Goal: Information Seeking & Learning: Learn about a topic

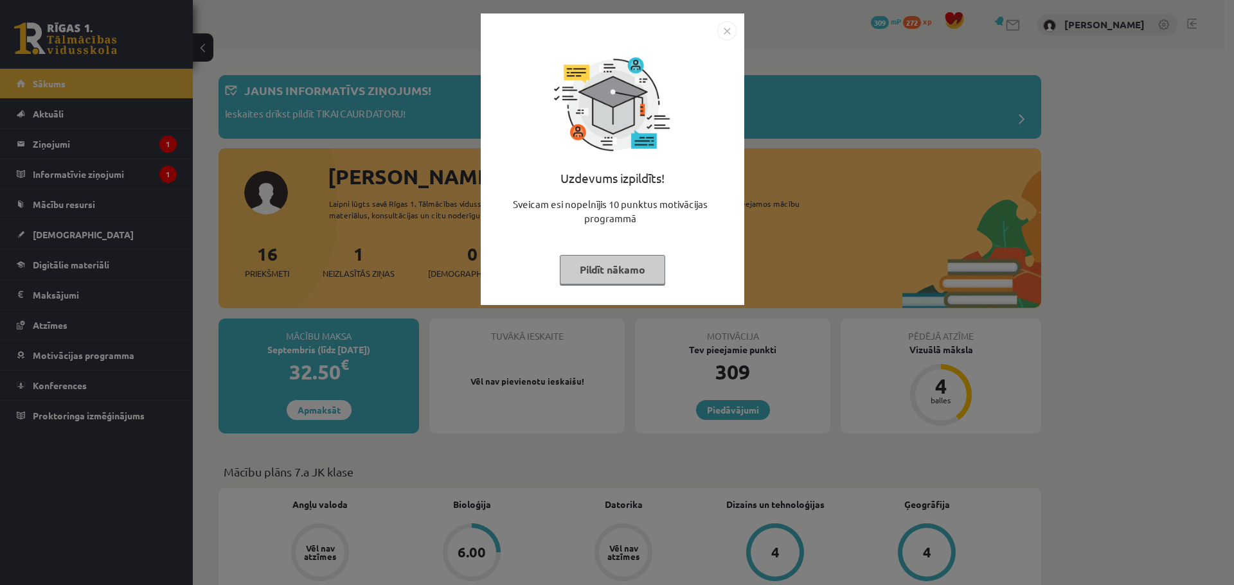
click at [141, 225] on div "Uzdevums izpildīts! Sveicam esi nopelnījis 10 punktus motivācijas programmā Pil…" at bounding box center [617, 292] width 1234 height 585
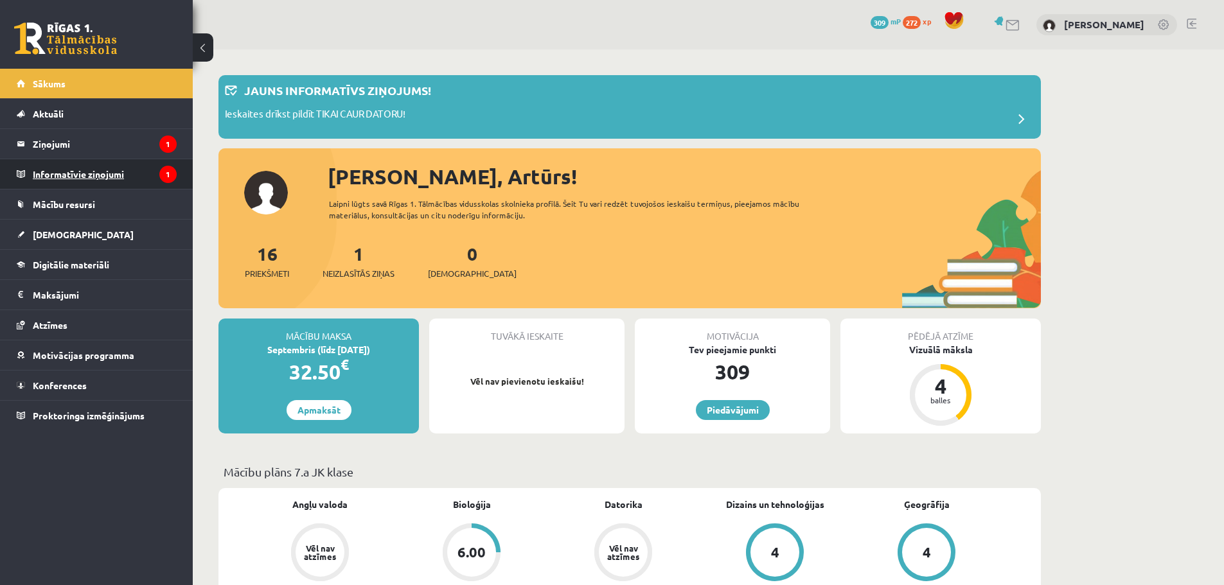
click at [114, 181] on legend "Informatīvie ziņojumi 1" at bounding box center [105, 174] width 144 height 30
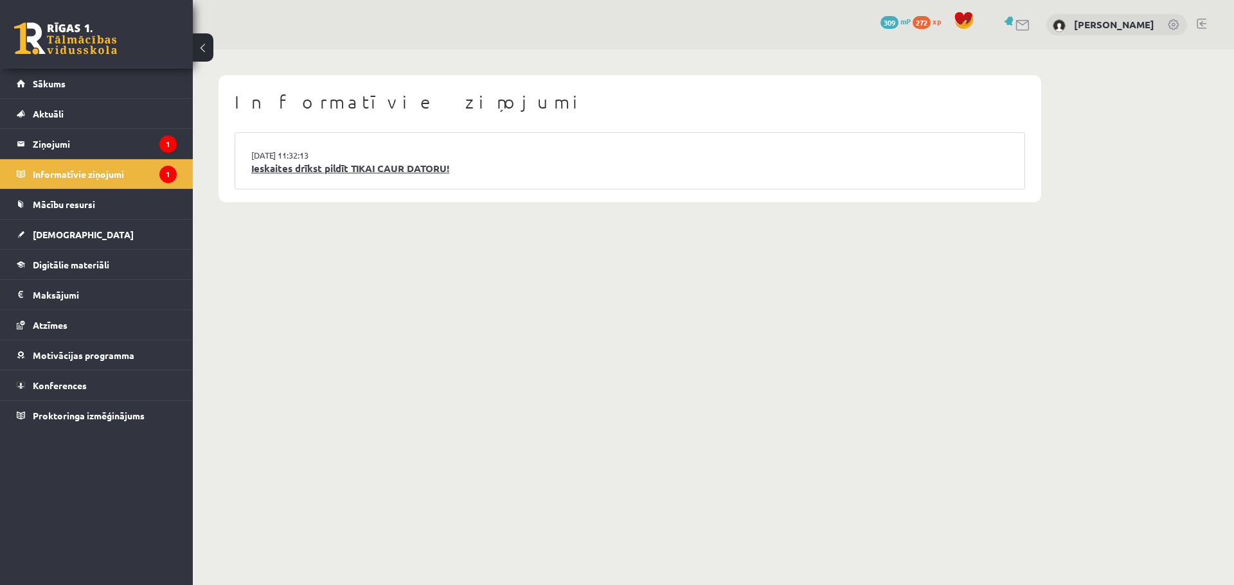
click at [344, 168] on link "Ieskaites drīkst pildīt TIKAI CAUR DATORU!" at bounding box center [629, 168] width 757 height 15
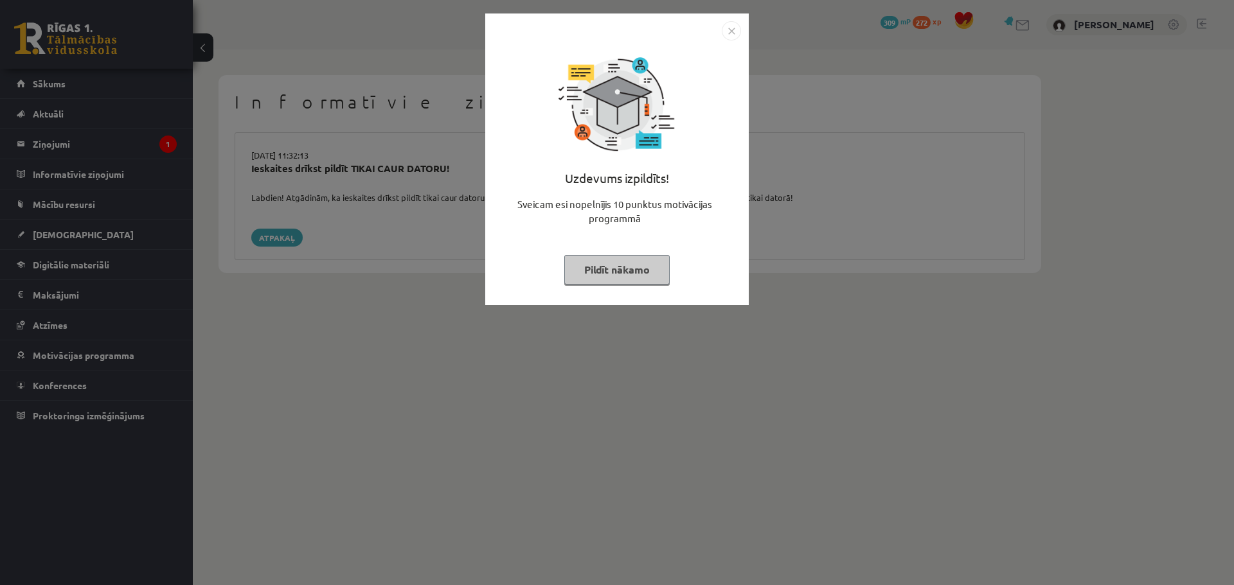
click at [619, 276] on button "Pildīt nākamo" at bounding box center [616, 270] width 105 height 30
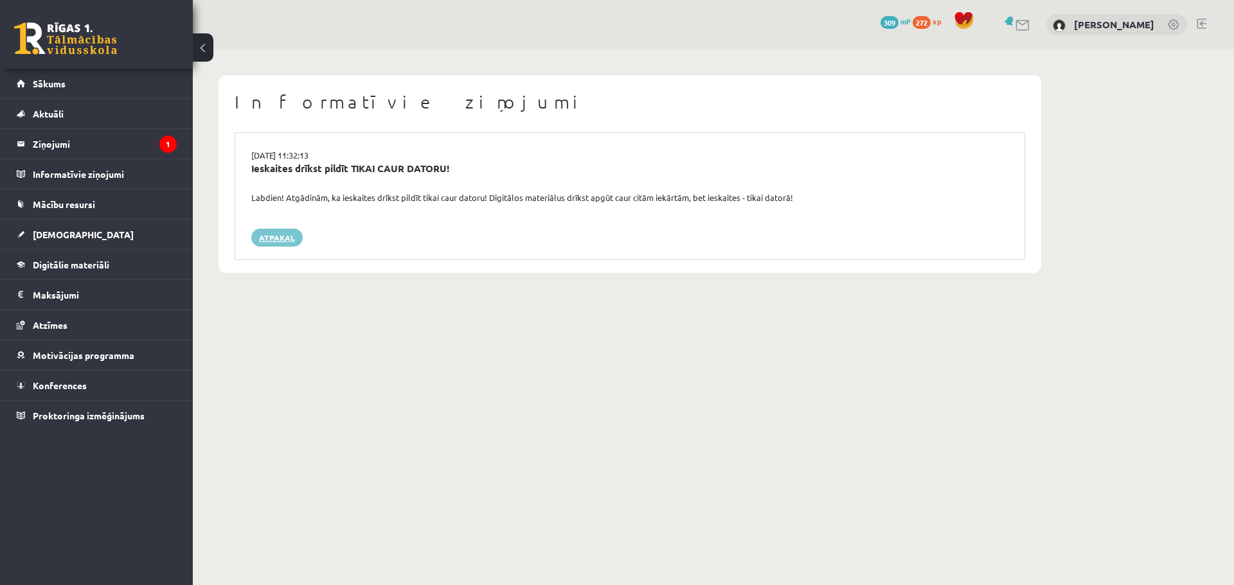
click at [280, 244] on link "Atpakaļ" at bounding box center [276, 238] width 51 height 18
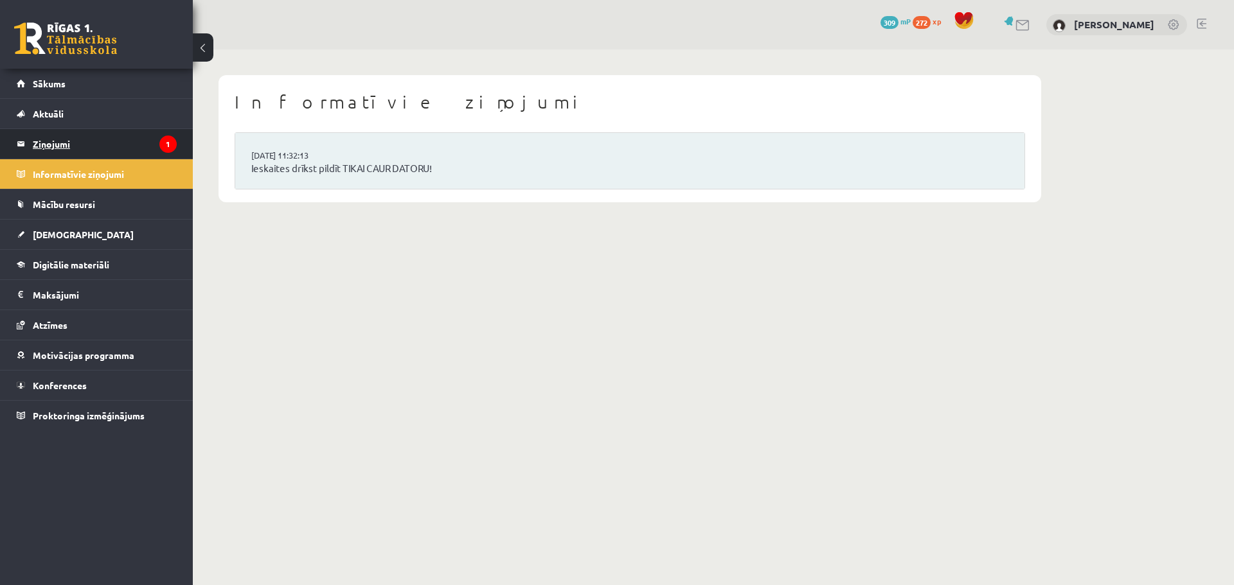
click at [100, 148] on legend "Ziņojumi 1" at bounding box center [105, 144] width 144 height 30
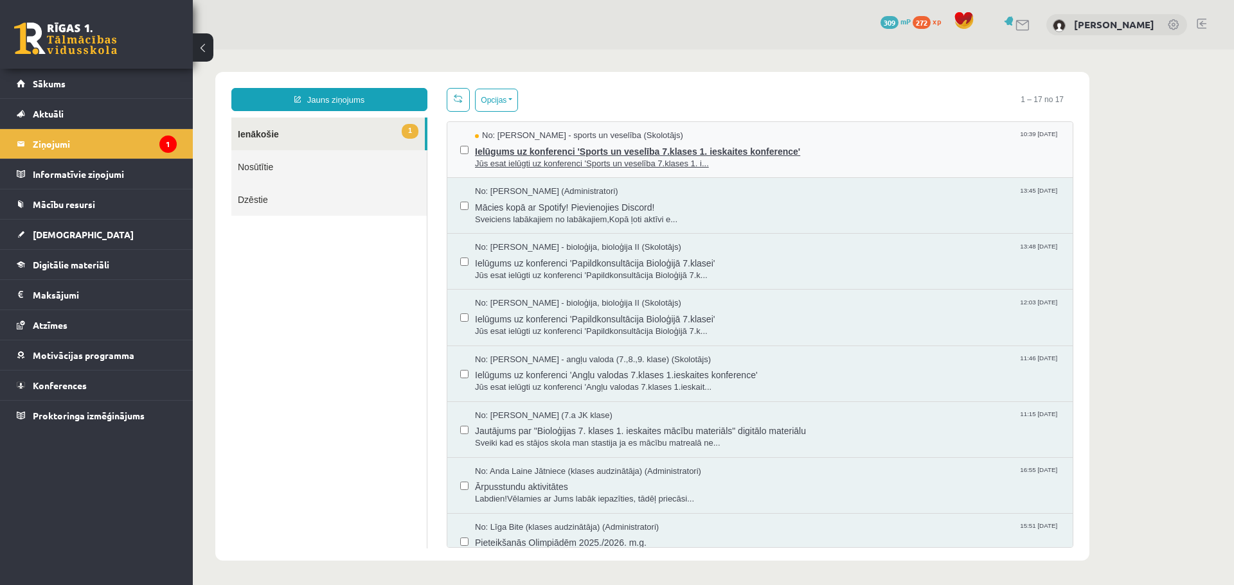
click at [555, 165] on span "Jūs esat ielūgti uz konferenci 'Sports un veselība 7.klases 1. i..." at bounding box center [767, 164] width 585 height 12
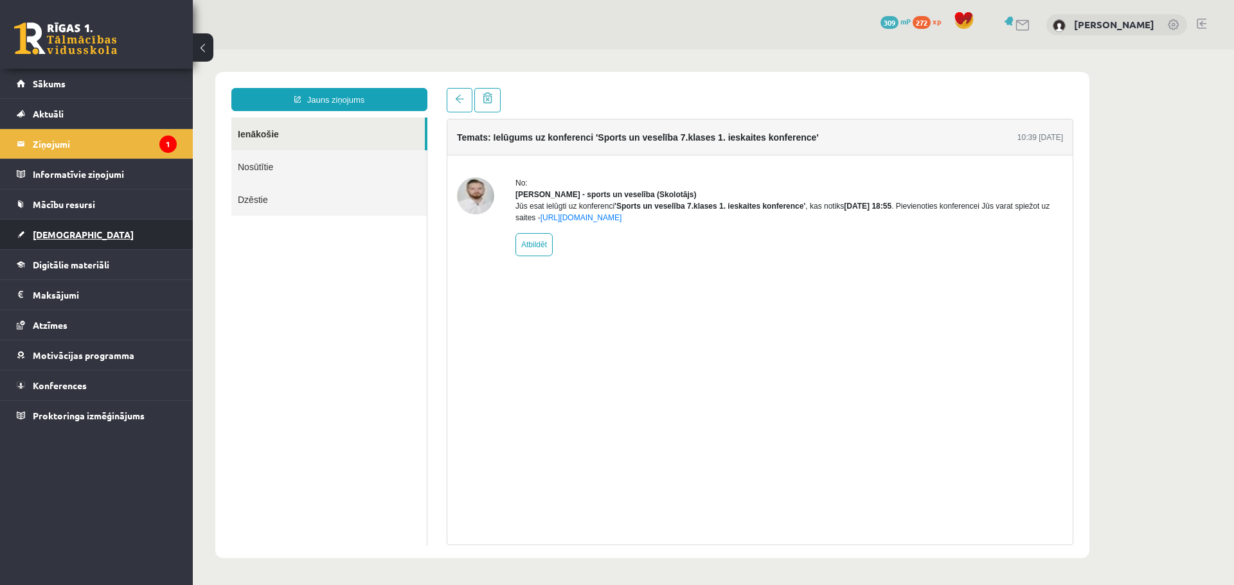
click at [64, 236] on span "[DEMOGRAPHIC_DATA]" at bounding box center [83, 235] width 101 height 12
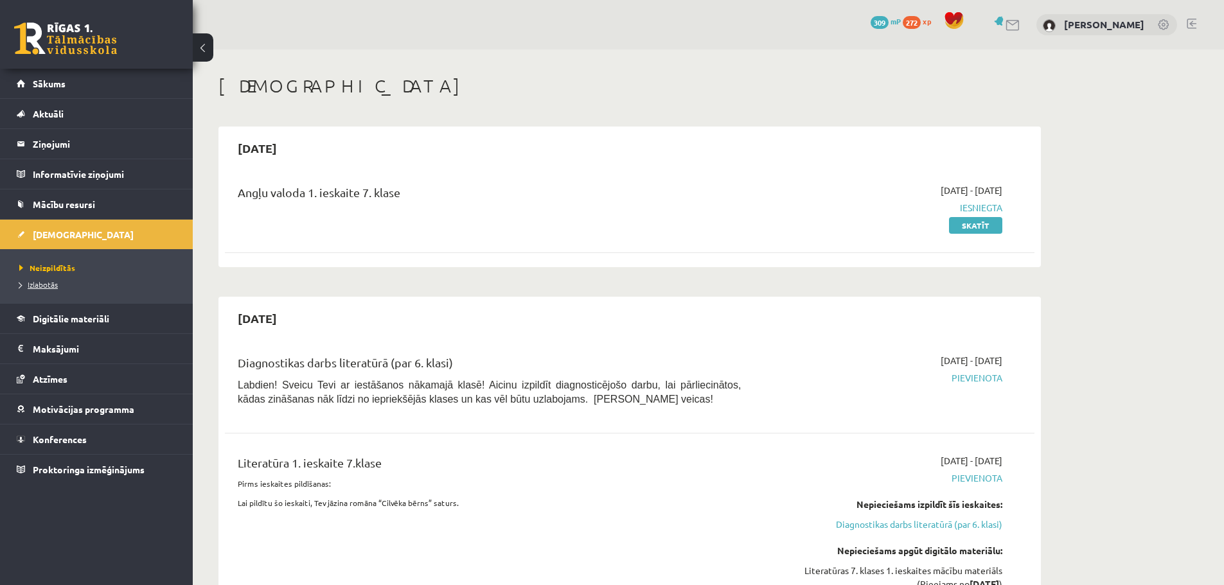
click at [46, 280] on span "Izlabotās" at bounding box center [38, 285] width 39 height 10
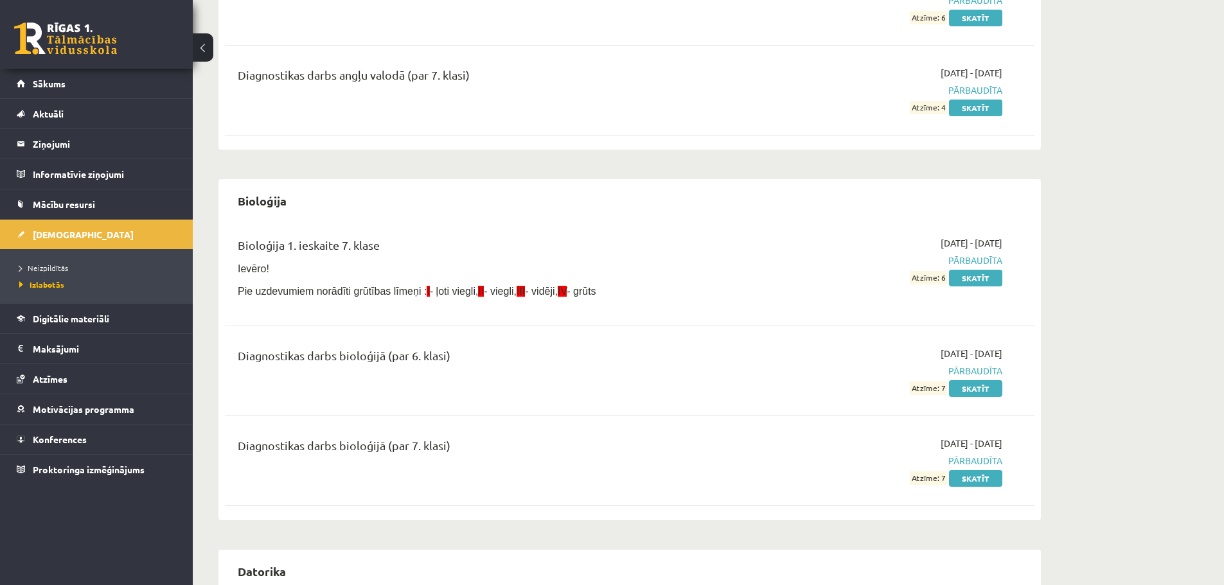
scroll to position [321, 0]
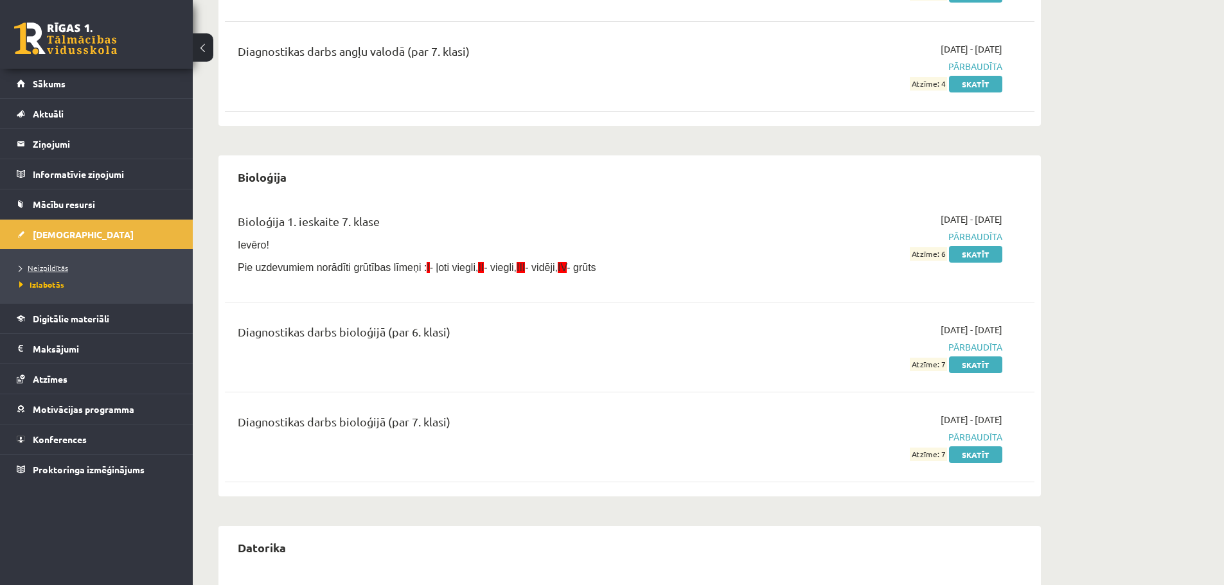
click at [52, 265] on span "Neizpildītās" at bounding box center [43, 268] width 49 height 10
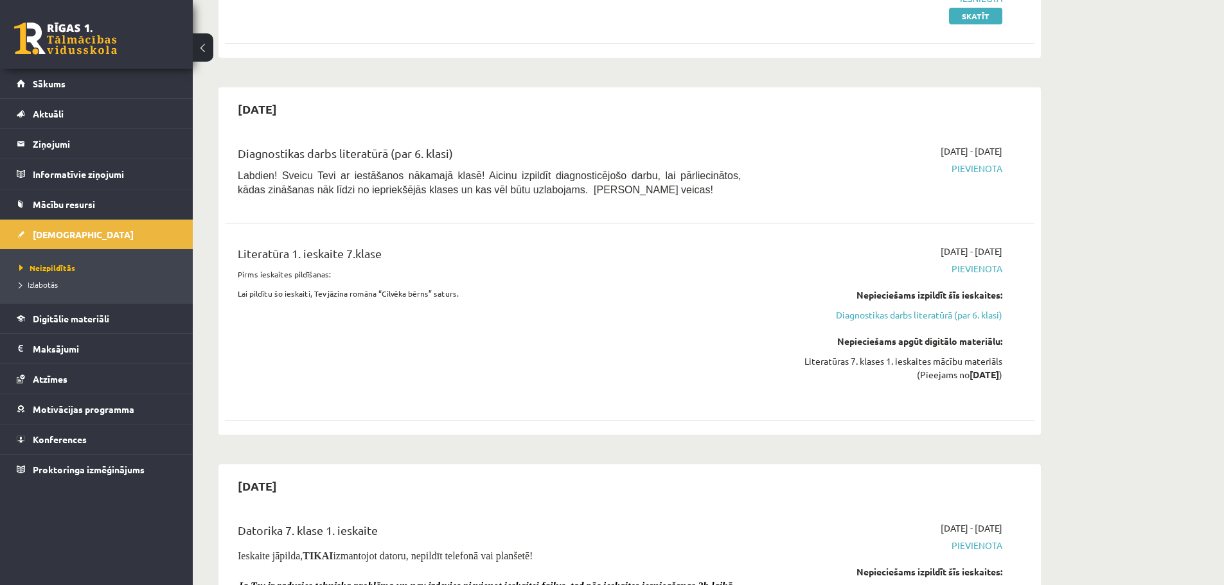
scroll to position [257, 0]
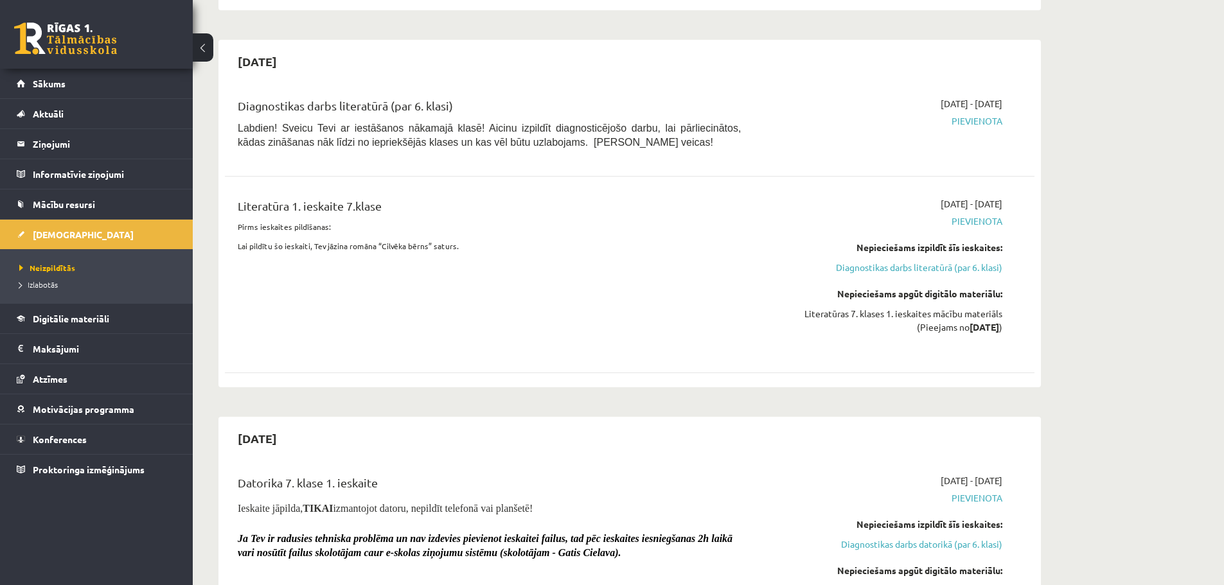
click at [948, 319] on div "Literatūras 7. klases 1. ieskaites mācību materiāls (Pieejams no 2025-09-16 )" at bounding box center [881, 320] width 242 height 27
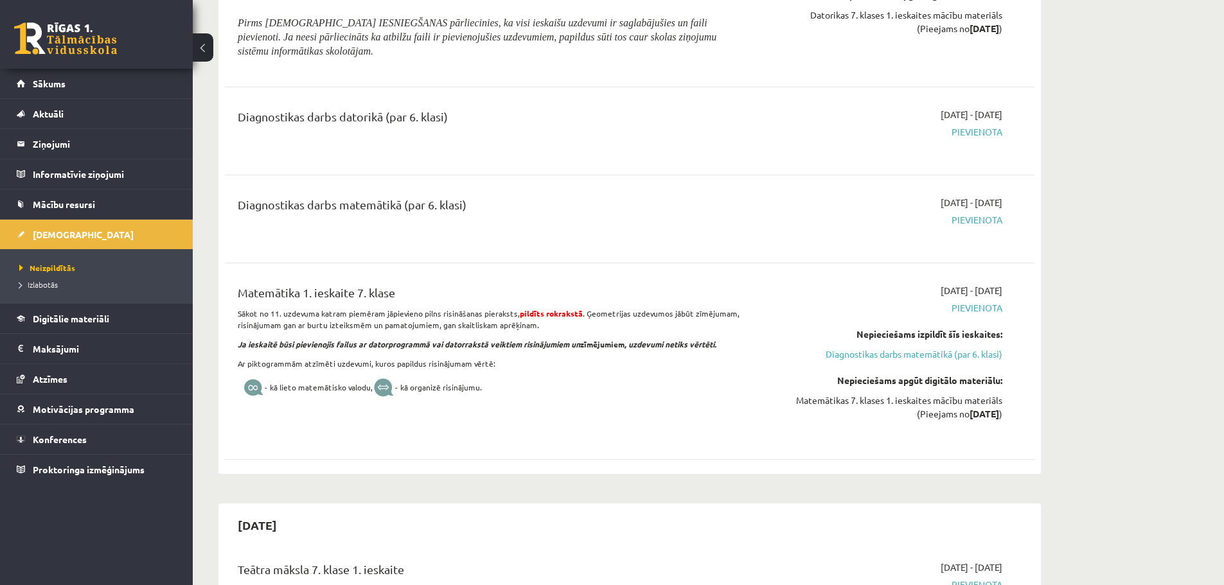
scroll to position [835, 0]
click at [389, 310] on p "Sākot no 11. uzdevuma katram piemēram jāpievieno pilns risināšanas pieraksts, p…" at bounding box center [489, 316] width 503 height 23
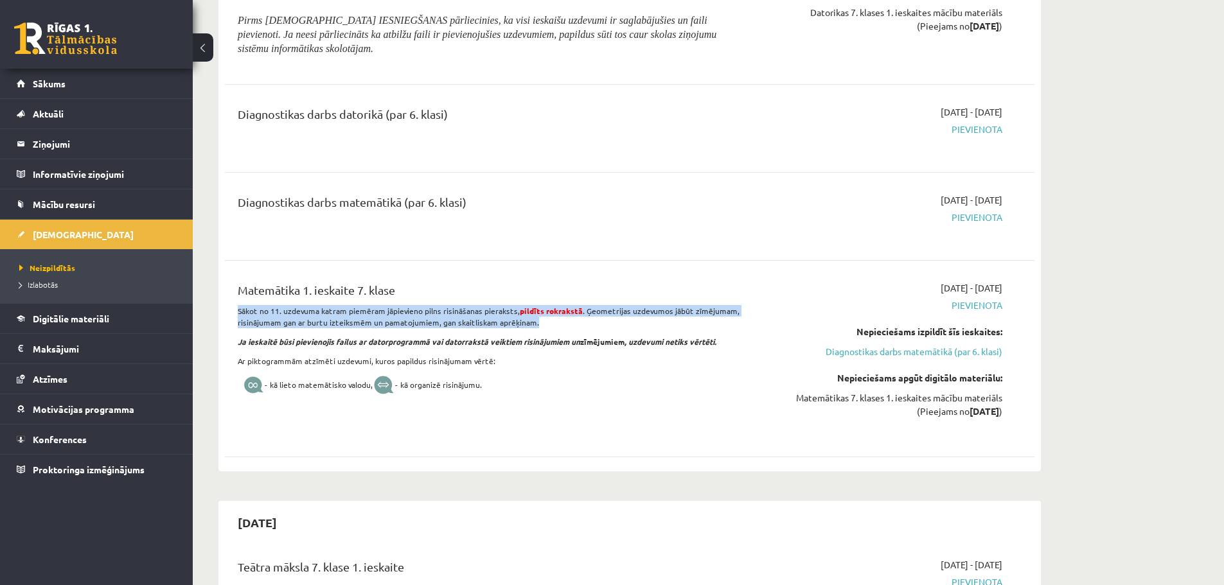
click at [389, 310] on p "Sākot no 11. uzdevuma katram piemēram jāpievieno pilns risināšanas pieraksts, p…" at bounding box center [489, 316] width 503 height 23
click at [417, 317] on p "Sākot no 11. uzdevuma katram piemēram jāpievieno pilns risināšanas pieraksts, p…" at bounding box center [489, 316] width 503 height 23
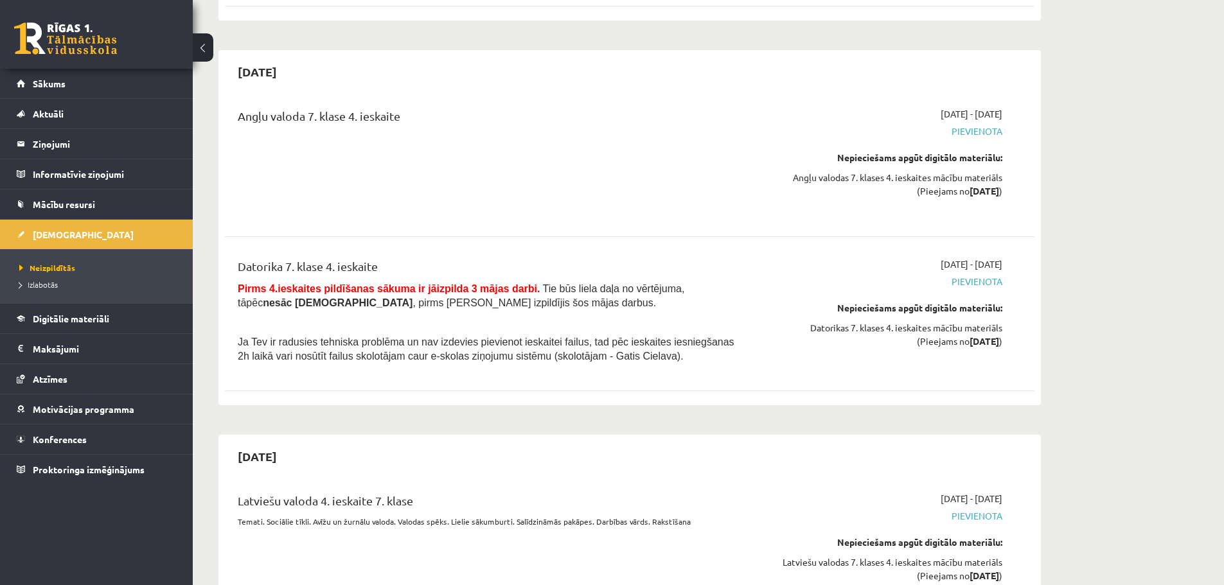
scroll to position [4598, 0]
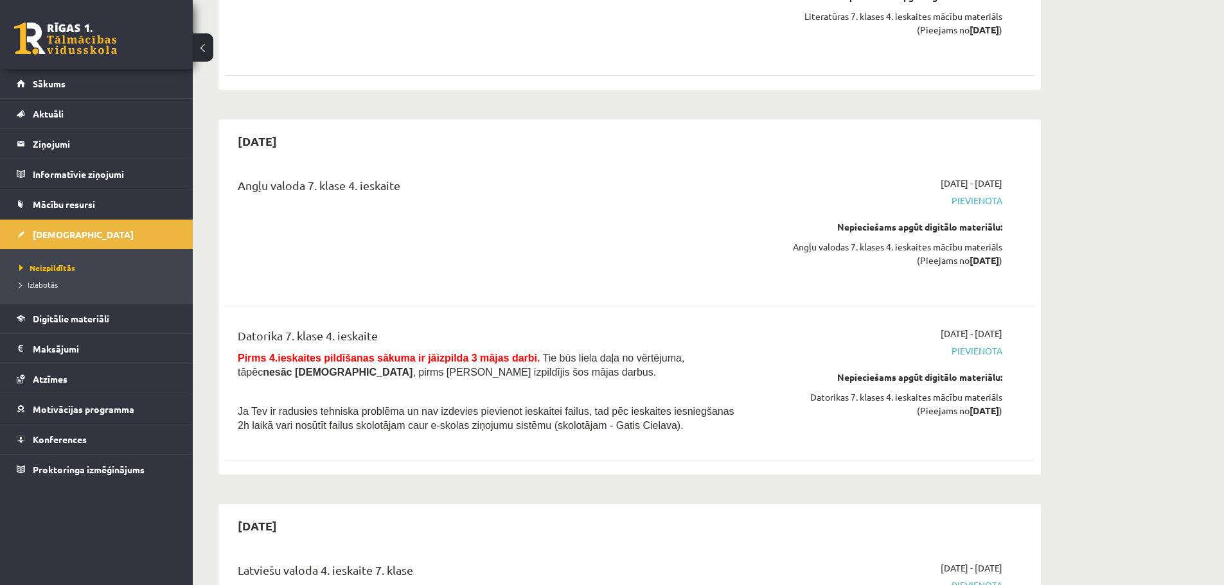
click at [317, 353] on span "Tie būs liela daļa no vērtējuma, tāpēc nesāc ieskaiti , pirms neesi izpildījis …" at bounding box center [461, 365] width 447 height 25
click at [337, 406] on span "Ja Tev ir radusies tehniska problēma un nav izdevies pievienot ieskaitei failus…" at bounding box center [486, 418] width 497 height 25
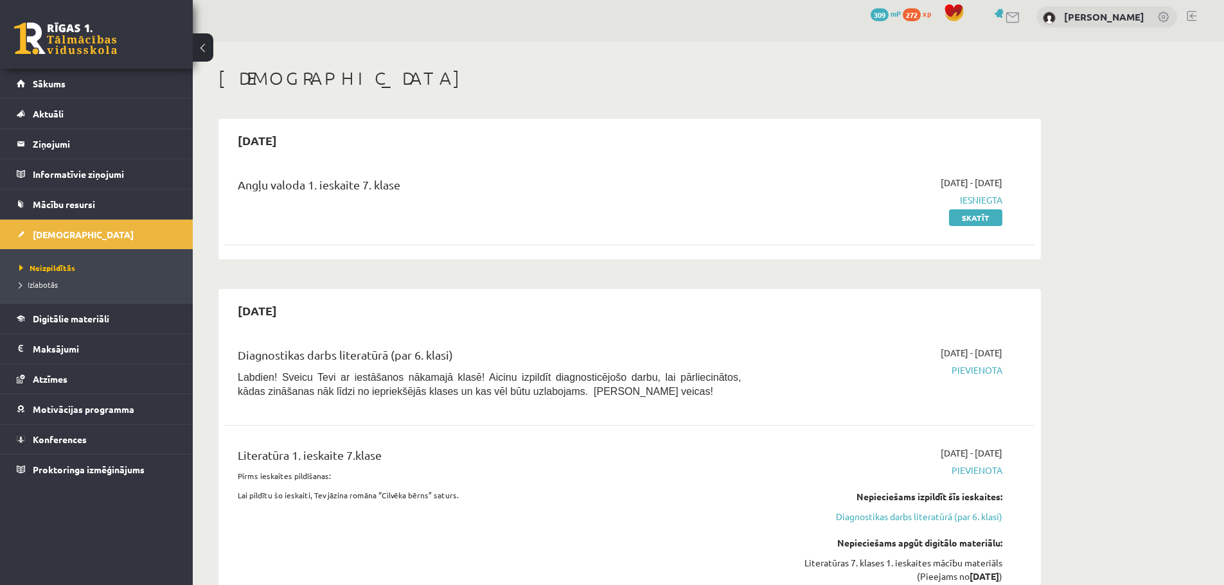
scroll to position [0, 0]
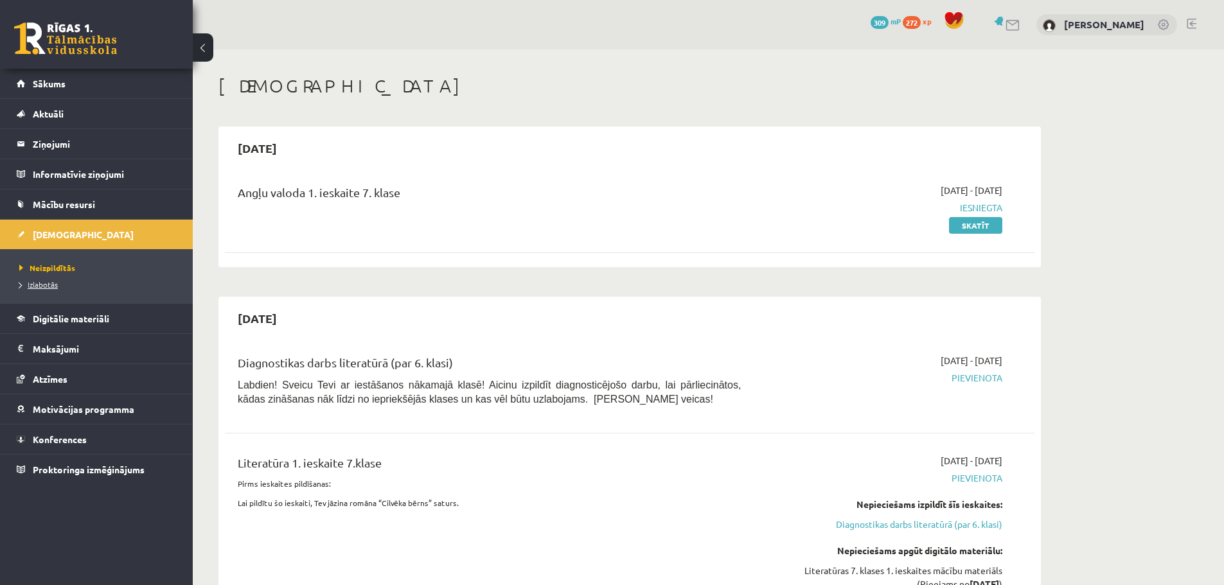
click at [37, 280] on link "Izlabotās" at bounding box center [99, 285] width 161 height 12
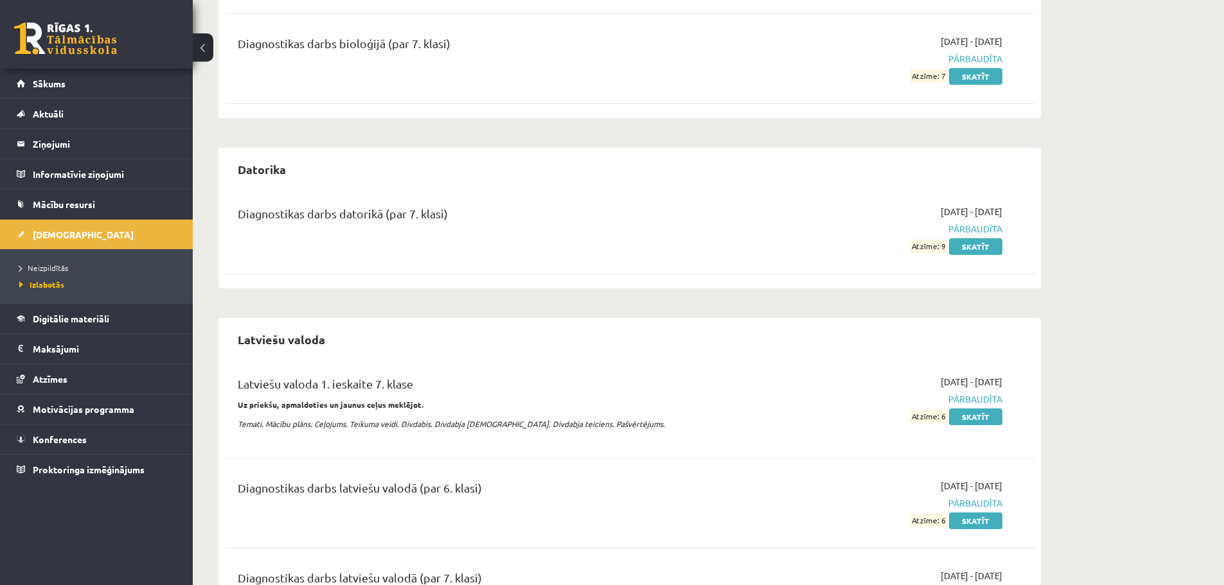
scroll to position [707, 0]
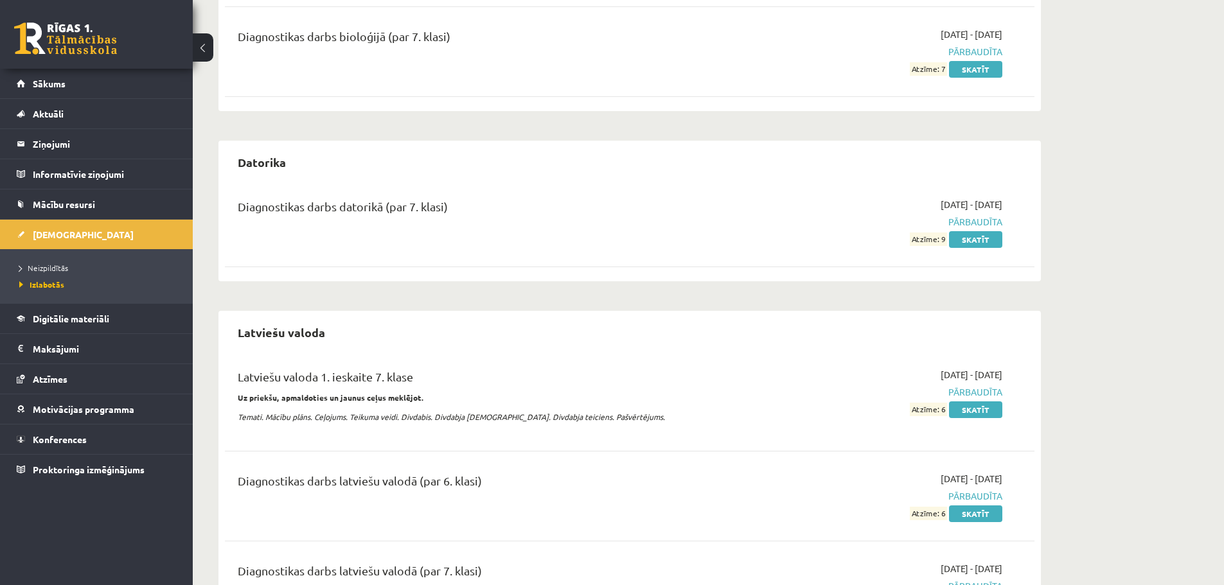
click at [391, 401] on strong "Uz priekšu, apmaldoties un jaunus ceļus meklējot." at bounding box center [331, 398] width 186 height 10
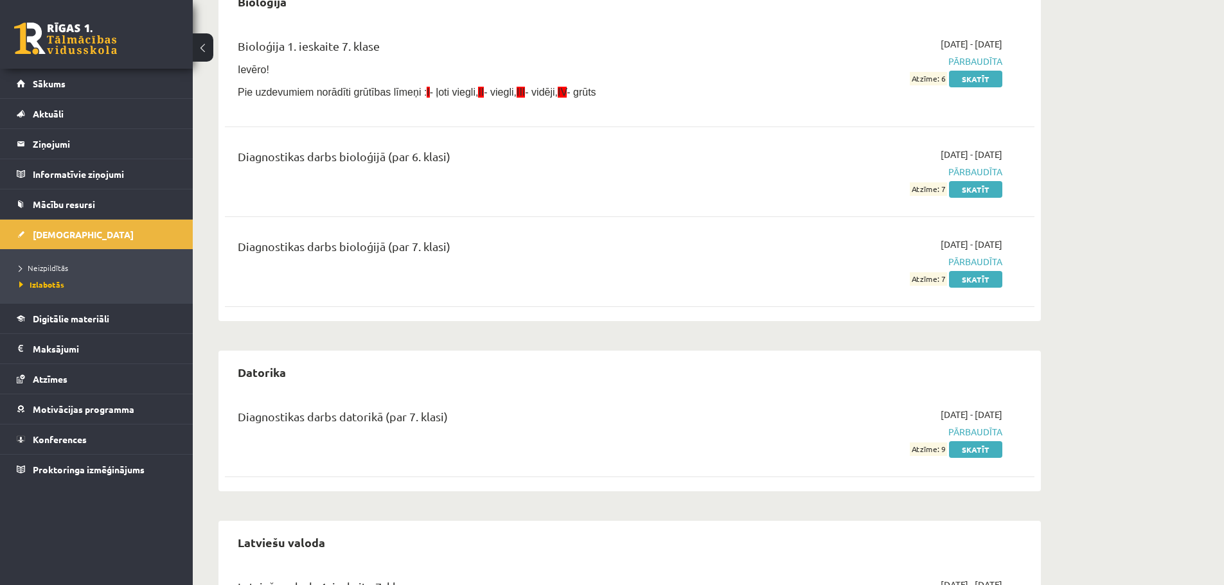
scroll to position [501, 0]
